Goal: Navigation & Orientation: Understand site structure

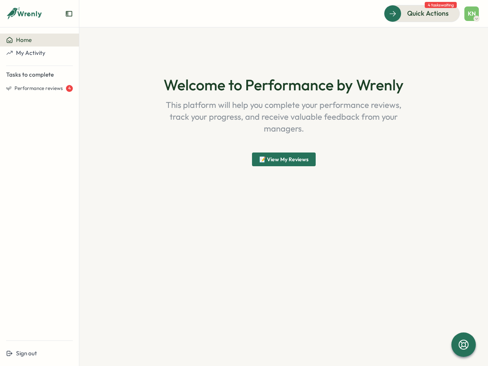
click at [244, 183] on div "Welcome to Performance by Wrenly This platform will help you complete your perf…" at bounding box center [284, 121] width 366 height 151
click at [69, 14] on icon "Expand sidebar" at bounding box center [69, 14] width 8 height 8
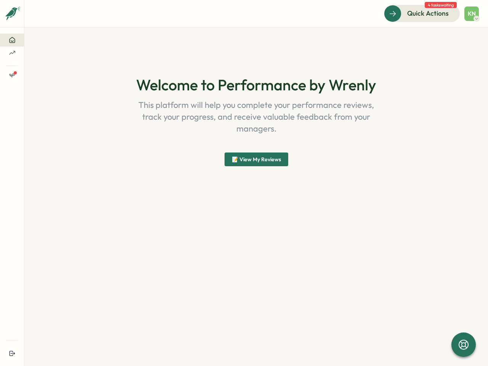
click at [39, 40] on section "Welcome to Performance by Wrenly This platform will help you complete your perf…" at bounding box center [256, 196] width 464 height 339
click at [39, 53] on section "Welcome to Performance by Wrenly This platform will help you complete your perf…" at bounding box center [256, 196] width 464 height 339
click at [39, 89] on section "Welcome to Performance by Wrenly This platform will help you complete your perf…" at bounding box center [256, 196] width 464 height 339
click at [39, 354] on section "Welcome to Performance by Wrenly This platform will help you complete your perf…" at bounding box center [256, 196] width 464 height 339
click at [422, 13] on span "Quick Actions" at bounding box center [429, 13] width 42 height 10
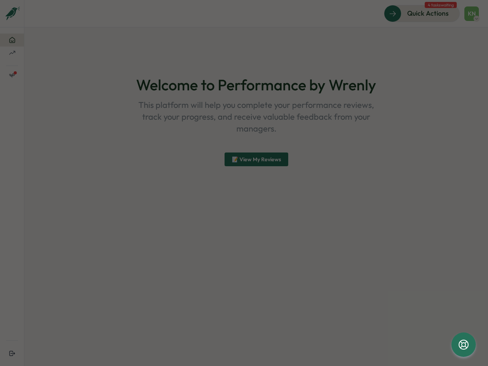
click at [472, 14] on div at bounding box center [244, 183] width 488 height 366
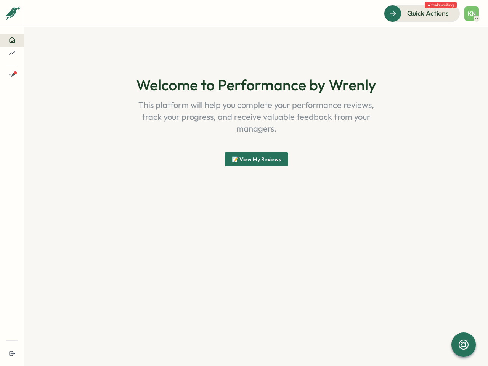
click at [284, 160] on div "Internal server error Close" at bounding box center [244, 183] width 241 height 172
